Goal: Navigation & Orientation: Find specific page/section

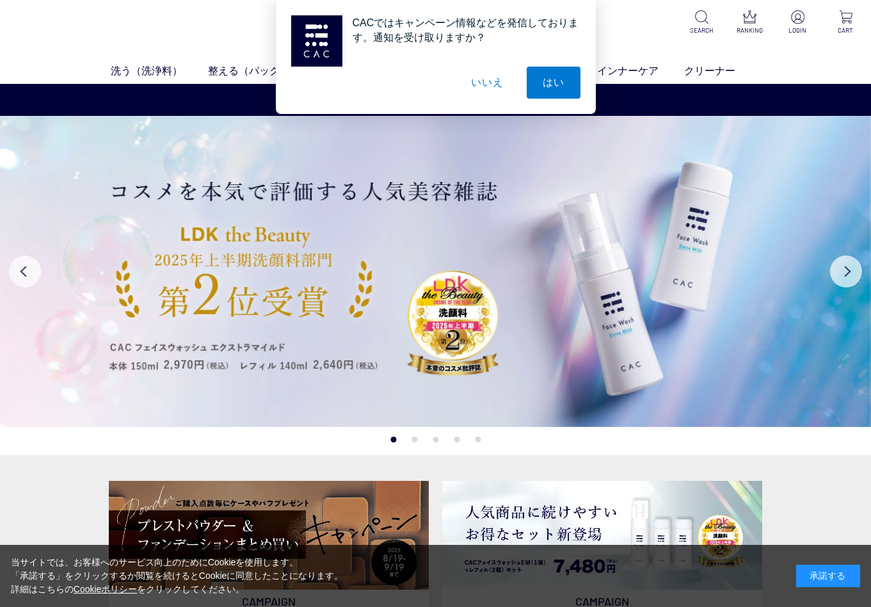
click at [493, 74] on button "いいえ" at bounding box center [487, 83] width 64 height 32
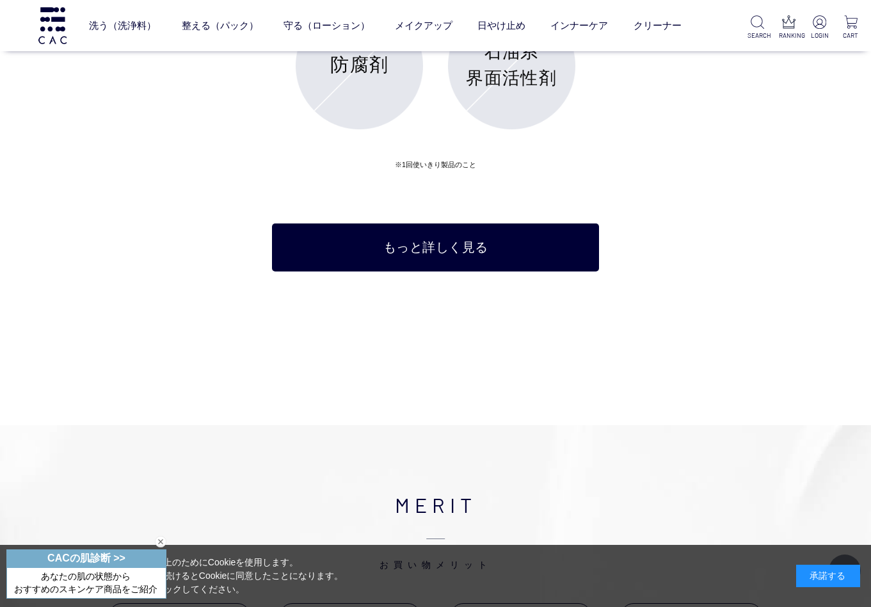
scroll to position [5058, 0]
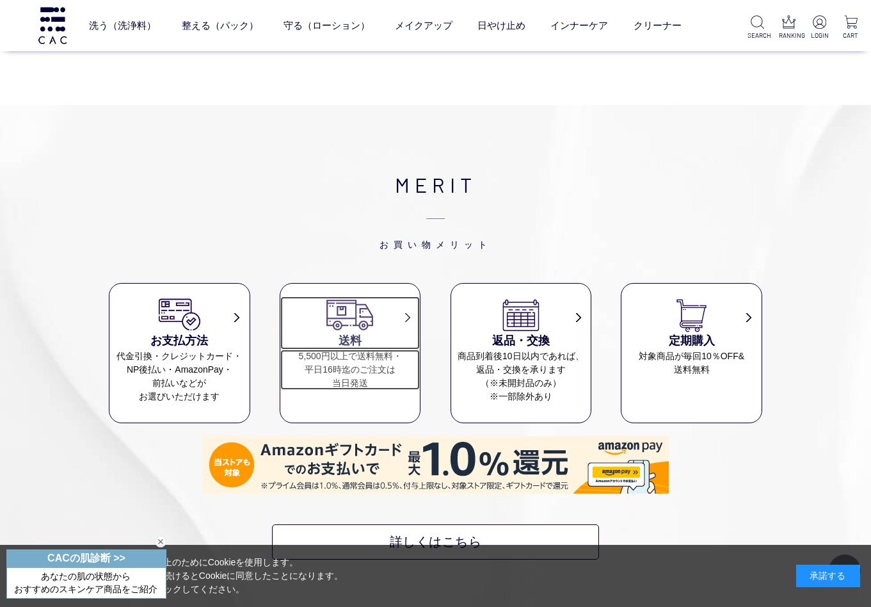
click at [391, 337] on h3 "送料" at bounding box center [350, 340] width 140 height 17
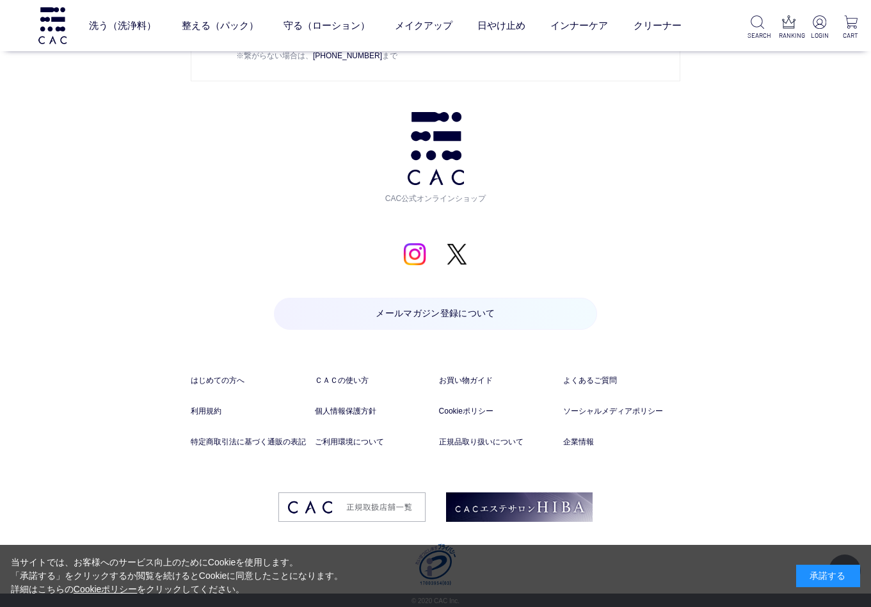
scroll to position [2186, 0]
click at [257, 444] on link "特定商取引法に基づく通販の表記" at bounding box center [250, 441] width 118 height 12
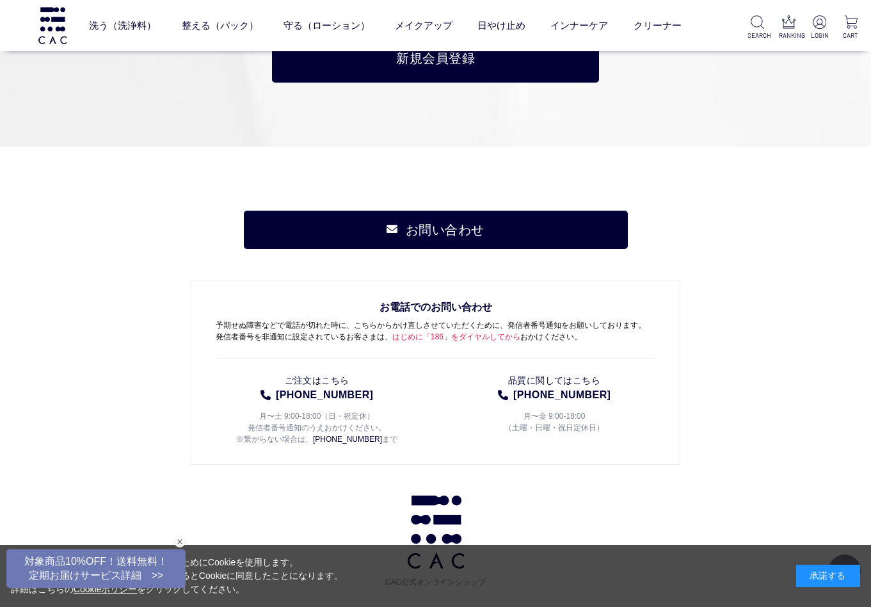
scroll to position [6018, 0]
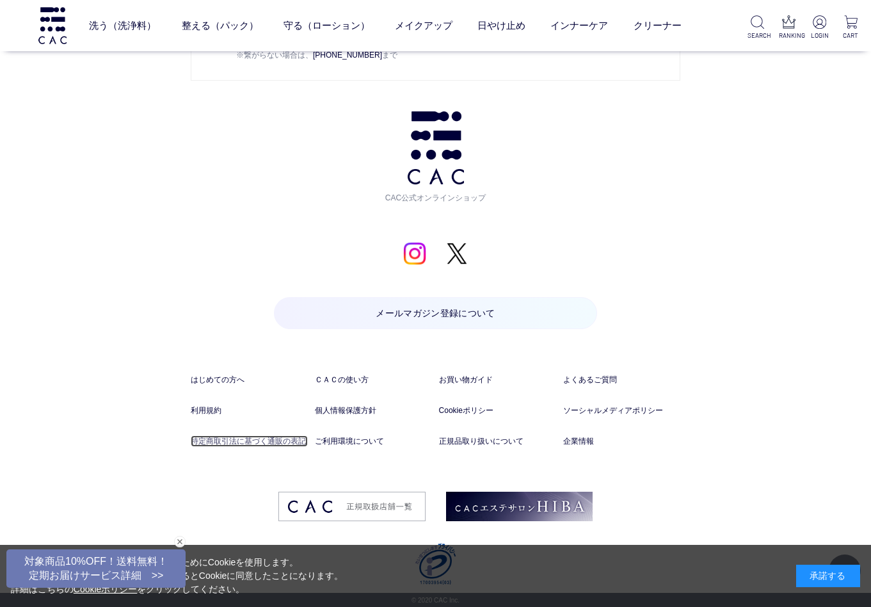
click at [270, 444] on link "特定商取引法に基づく通販の表記" at bounding box center [250, 441] width 118 height 12
